Goal: Entertainment & Leisure: Consume media (video, audio)

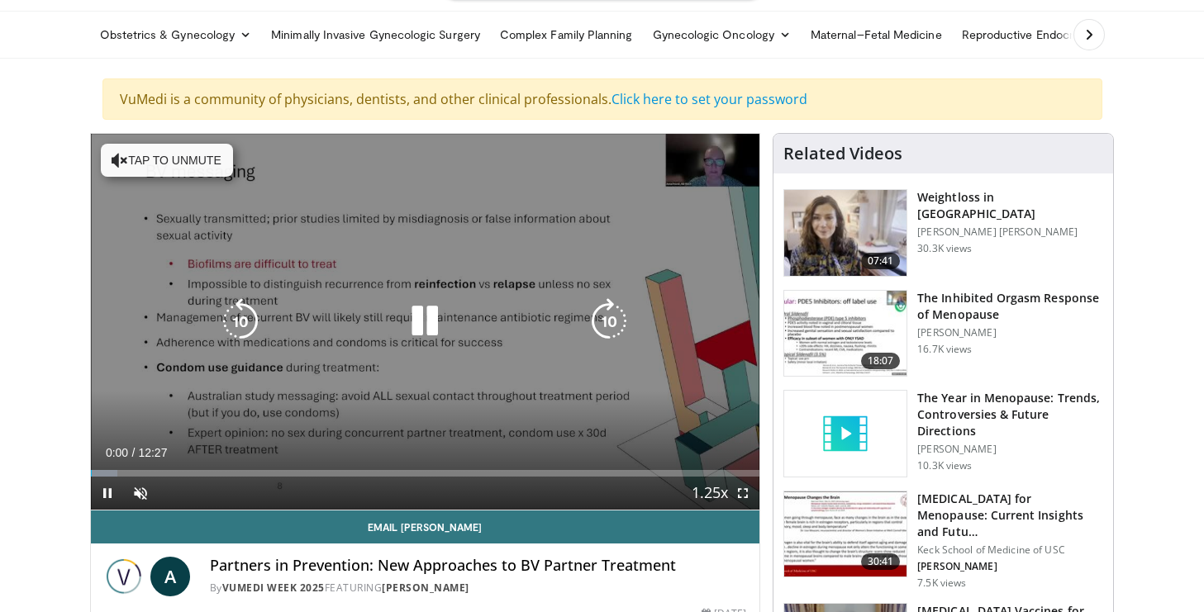
scroll to position [66, 0]
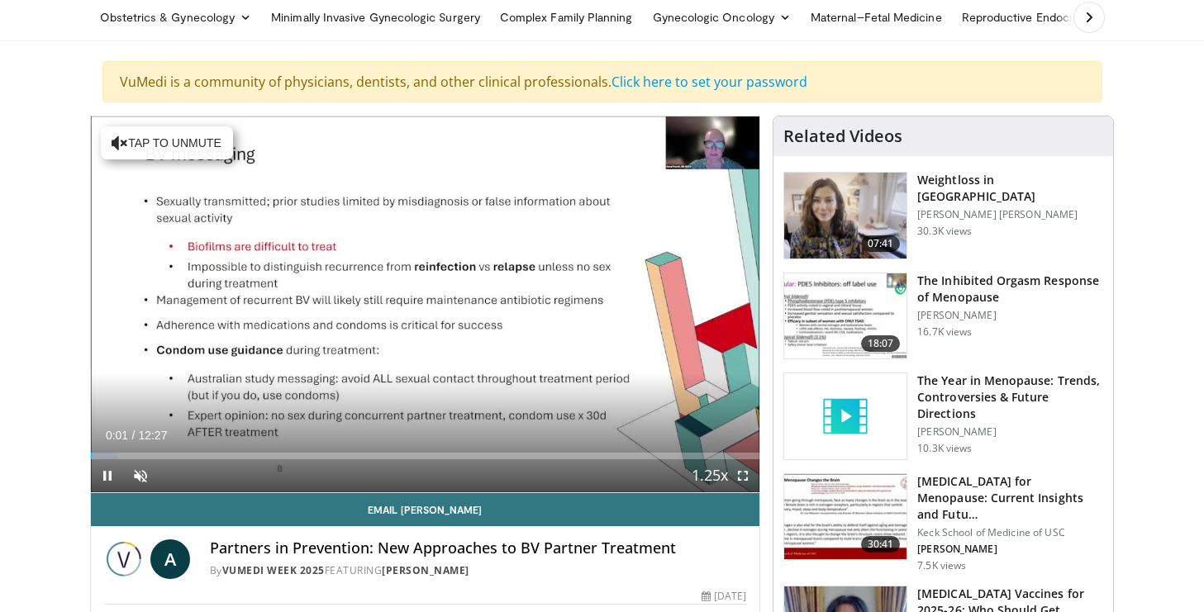
click at [746, 479] on span "Video Player" at bounding box center [742, 475] width 33 height 33
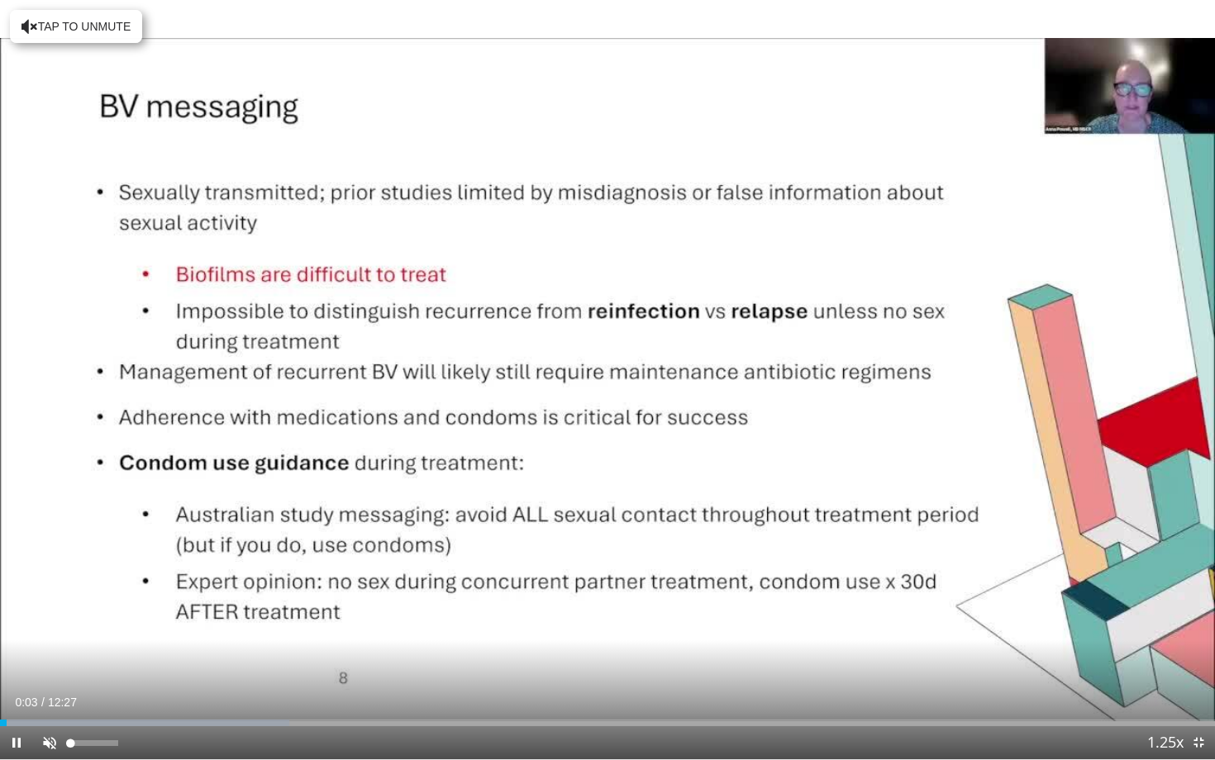
click at [48, 611] on span "Video Player" at bounding box center [49, 742] width 33 height 33
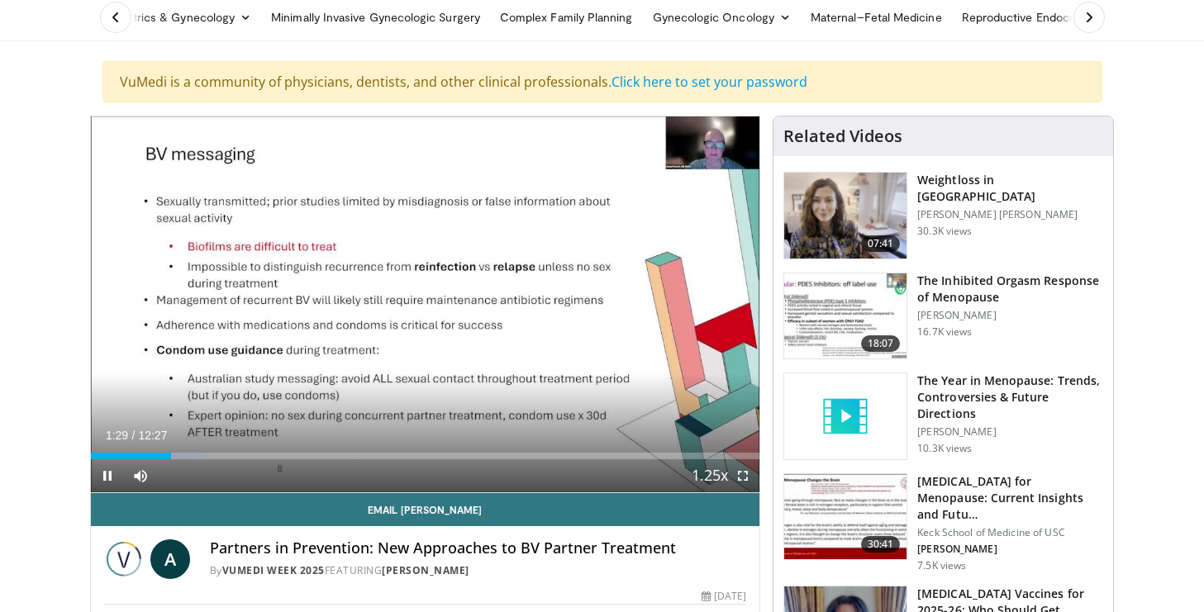
click at [741, 477] on span "Video Player" at bounding box center [742, 475] width 33 height 33
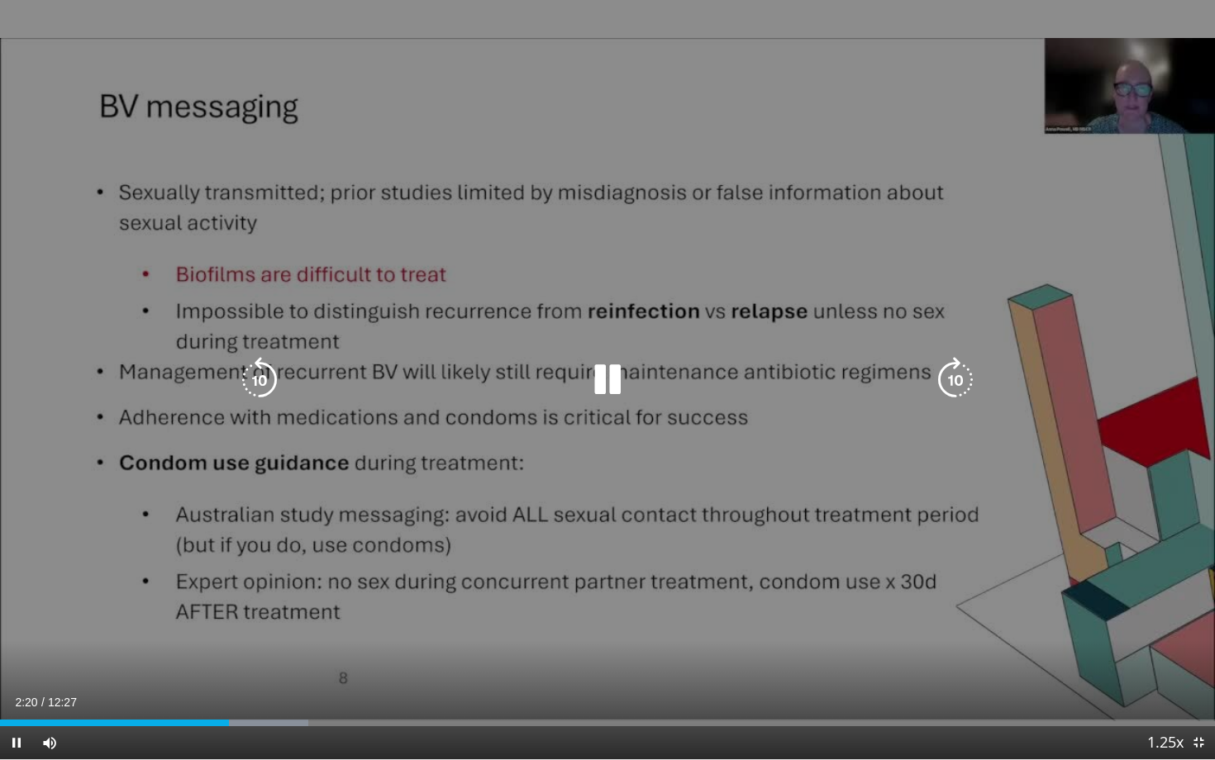
click at [283, 369] on div "Video Player" at bounding box center [607, 380] width 729 height 33
click at [272, 371] on icon "Video Player" at bounding box center [259, 380] width 46 height 46
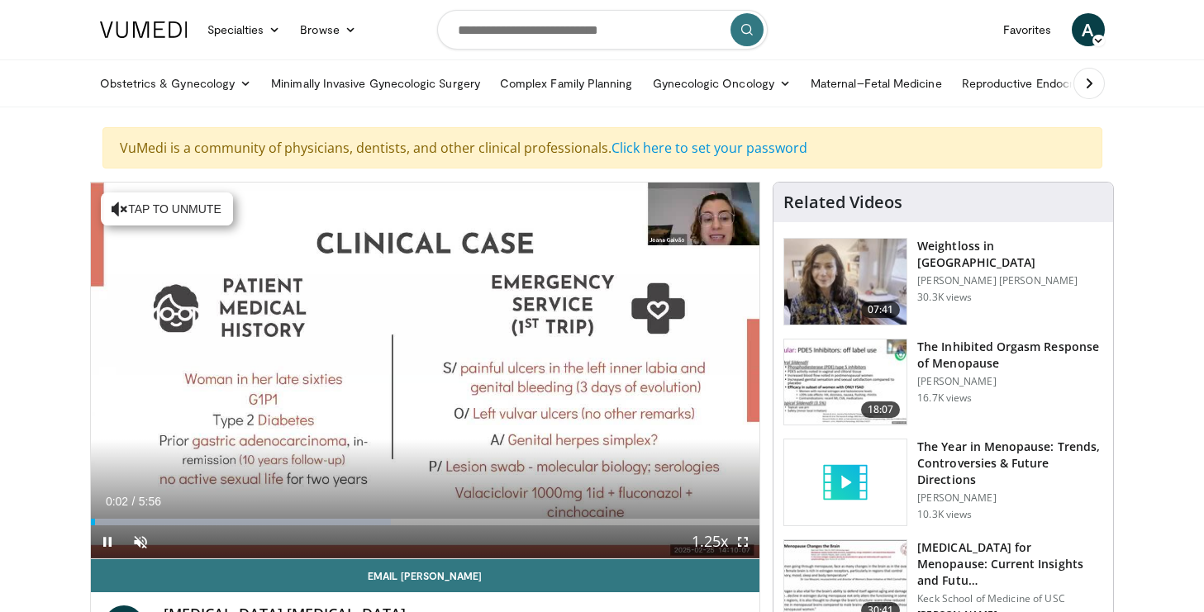
click at [406, 548] on div "Current Time 0:02 / Duration 5:56 Pause Skip Backward Skip Forward Unmute Loade…" at bounding box center [425, 541] width 669 height 33
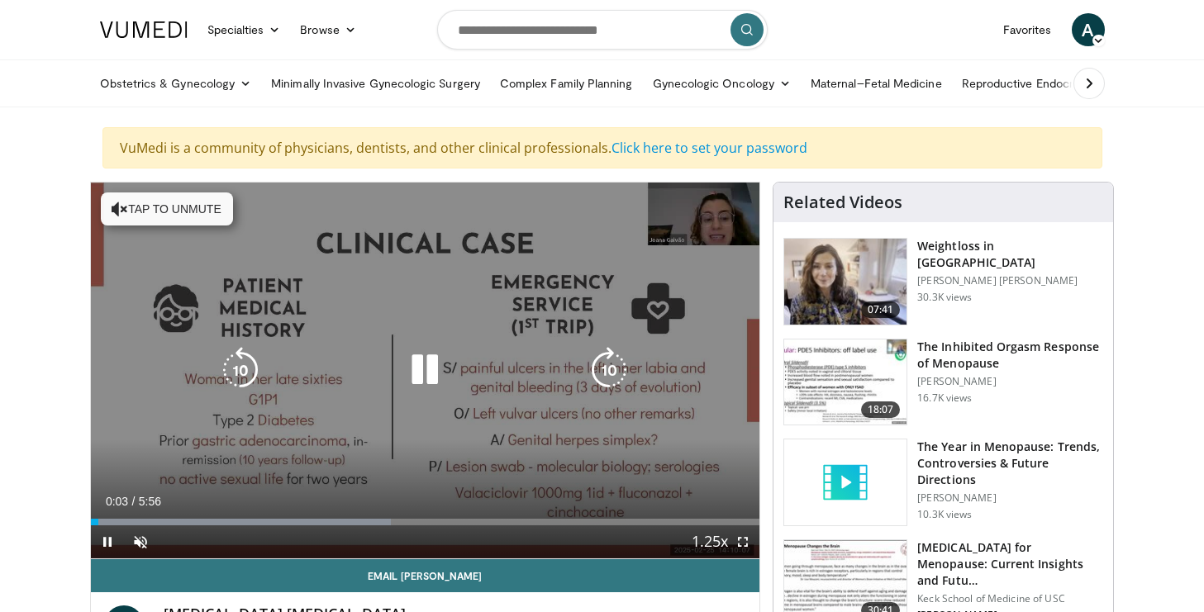
click at [368, 440] on div "10 seconds Tap to unmute" at bounding box center [425, 371] width 669 height 376
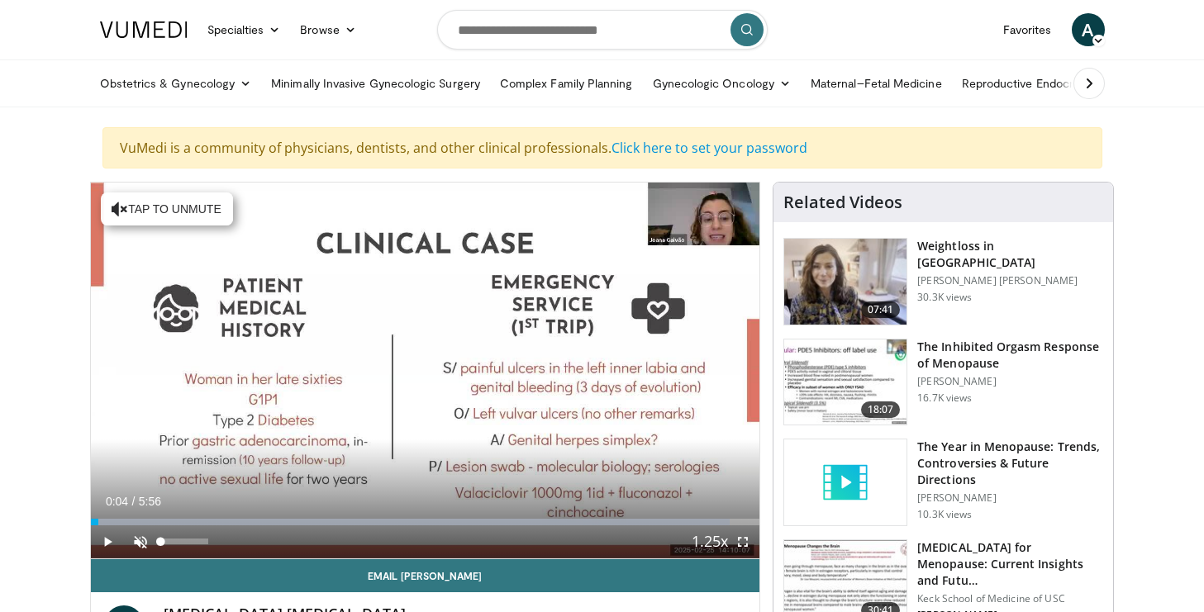
click at [135, 535] on span "Video Player" at bounding box center [140, 541] width 33 height 33
click at [107, 539] on span "Video Player" at bounding box center [107, 541] width 33 height 33
click at [739, 541] on span "Video Player" at bounding box center [742, 541] width 33 height 33
